Goal: Find specific page/section: Find specific page/section

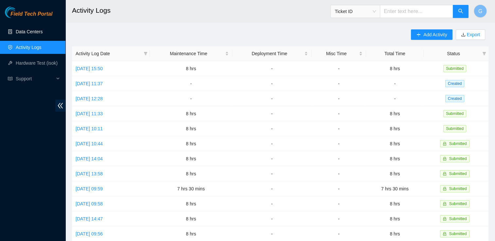
click at [29, 34] on link "Data Centers" at bounding box center [29, 31] width 27 height 5
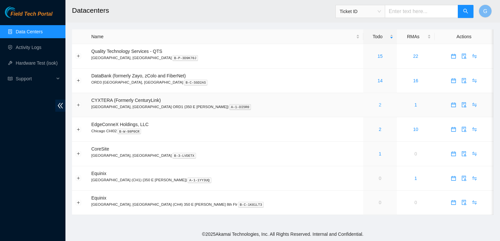
click at [379, 104] on link "2" at bounding box center [380, 104] width 3 height 5
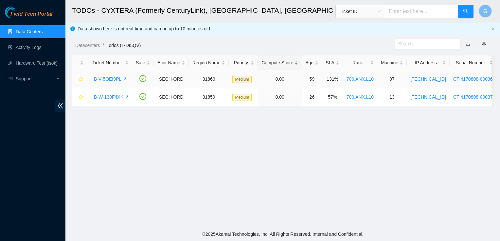
click at [108, 78] on link "B-V-5OEI9PL" at bounding box center [107, 79] width 27 height 5
